Goal: Information Seeking & Learning: Find specific fact

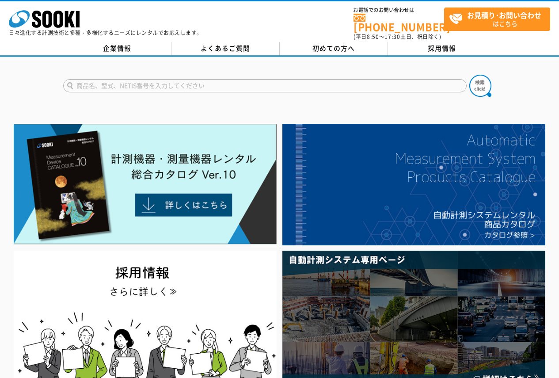
click at [174, 85] on input "text" at bounding box center [264, 85] width 403 height 13
type input "RT510"
click at [469, 75] on button at bounding box center [480, 86] width 22 height 22
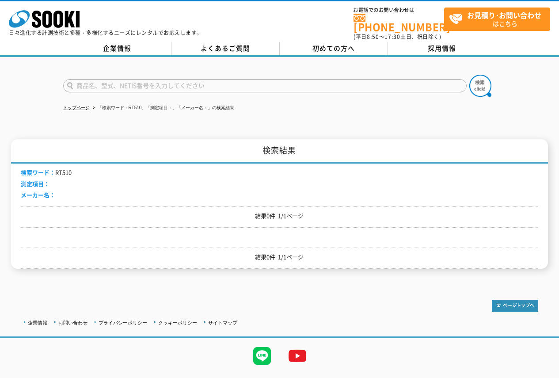
click at [313, 118] on div "トップページ 「検索ワード：RT510」「測定項目：」「メーカー名：」の検索結果 検索結果 検索ワード： RT510 測定項目： メーカー名： 結果0件 1/…" at bounding box center [279, 169] width 559 height 225
click at [8, 89] on div at bounding box center [279, 78] width 559 height 42
